Goal: Navigation & Orientation: Find specific page/section

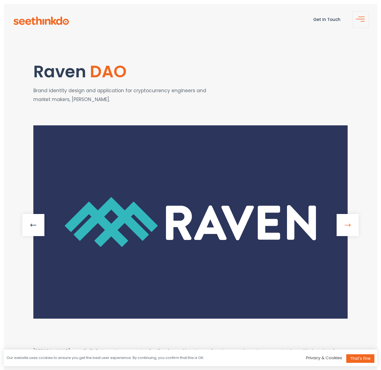
click at [346, 223] on link at bounding box center [348, 225] width 22 height 22
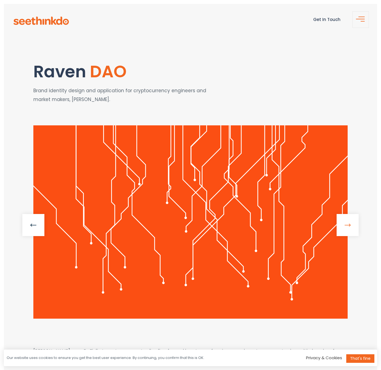
click at [346, 223] on link at bounding box center [348, 225] width 22 height 22
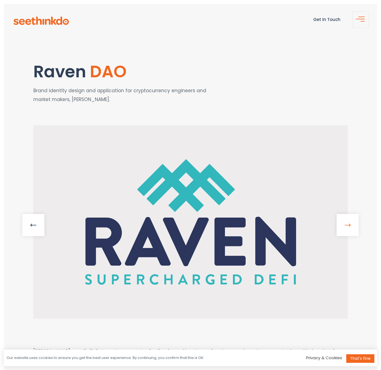
click at [353, 226] on link at bounding box center [348, 225] width 22 height 22
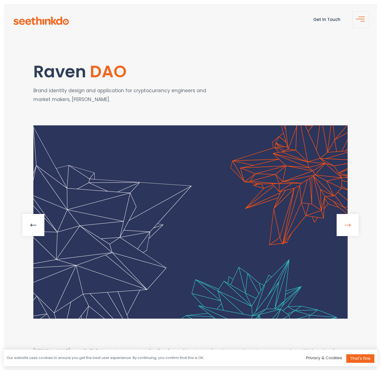
click at [353, 226] on link at bounding box center [348, 225] width 22 height 22
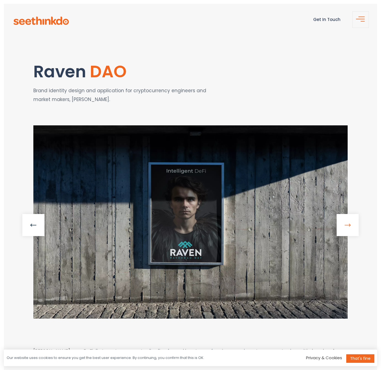
click at [353, 226] on link at bounding box center [348, 225] width 22 height 22
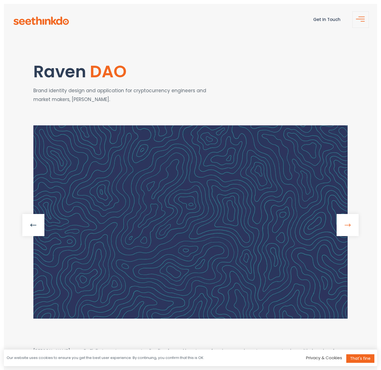
click at [353, 226] on link at bounding box center [348, 225] width 22 height 22
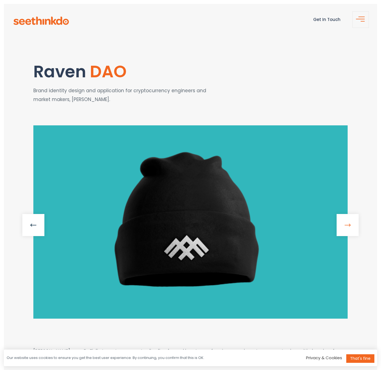
click at [353, 226] on link at bounding box center [348, 225] width 22 height 22
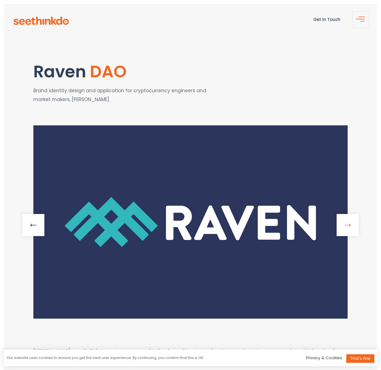
click at [353, 226] on link at bounding box center [348, 225] width 22 height 22
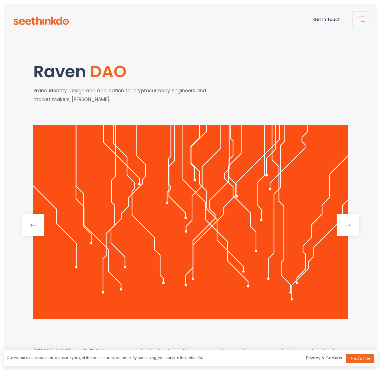
click at [353, 226] on link at bounding box center [348, 225] width 22 height 22
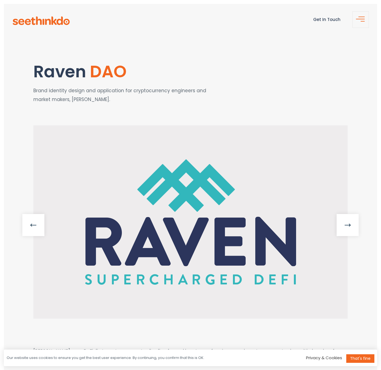
click at [42, 22] on img at bounding box center [41, 21] width 57 height 9
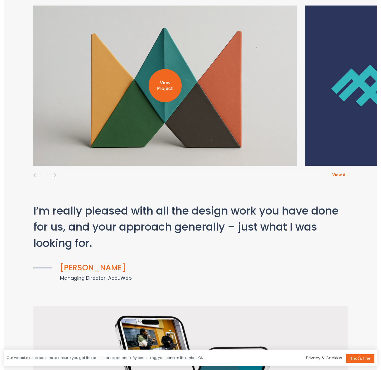
scroll to position [148, 0]
click at [173, 85] on p "View Project" at bounding box center [165, 85] width 36 height 13
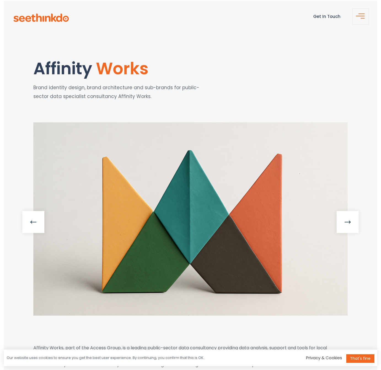
scroll to position [3, 0]
